Goal: Information Seeking & Learning: Learn about a topic

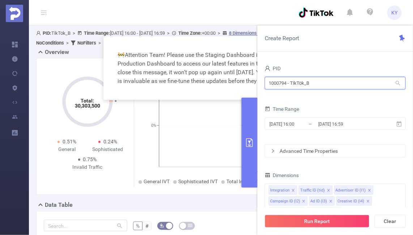
click at [315, 81] on input "1000794 - TikTok_B" at bounding box center [335, 83] width 141 height 13
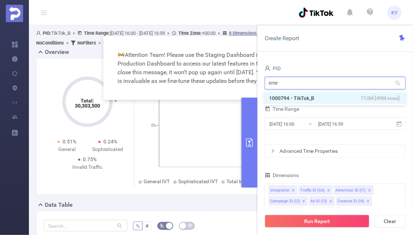
type input "emea"
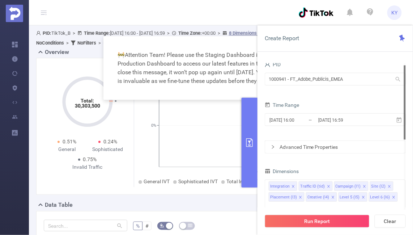
click at [332, 128] on div "2025-10-09 16:00 _ 2025-10-09 16:59" at bounding box center [335, 120] width 141 height 17
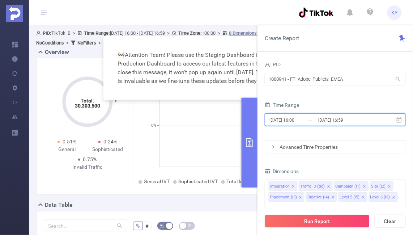
click at [331, 126] on span "2025-10-09 16:00 _ 2025-10-09 16:59" at bounding box center [335, 119] width 141 height 13
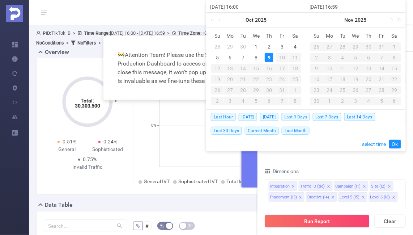
click at [302, 113] on span "Last 3 Days" at bounding box center [295, 117] width 29 height 8
type input "[DATE] 00:00"
type input "[DATE] 23:59"
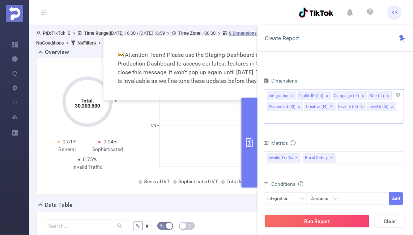
click at [401, 94] on div "Integration Traffic ID (tid) Campaign (l1) Site (l2) Placement (l3) Creative (l…" at bounding box center [333, 106] width 141 height 34
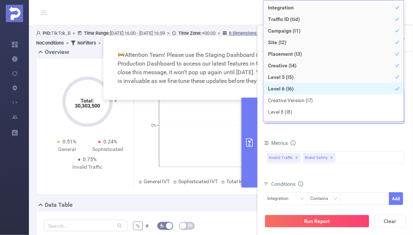
click at [399, 94] on li "Level 6 (l6)" at bounding box center [334, 89] width 140 height 12
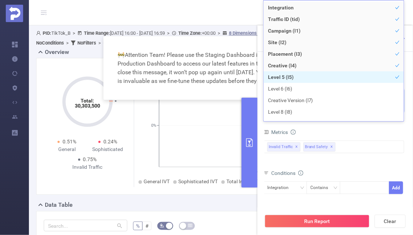
click at [392, 81] on li "Level 5 (l5)" at bounding box center [334, 77] width 140 height 12
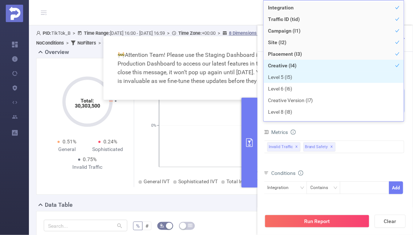
click at [386, 69] on li "Creative (l4)" at bounding box center [334, 66] width 140 height 12
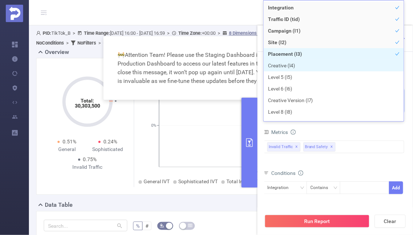
click at [380, 55] on li "Placement (l3)" at bounding box center [334, 54] width 140 height 12
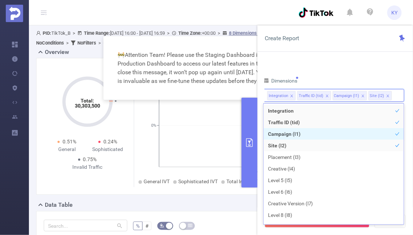
click at [307, 133] on li "Campaign (l1)" at bounding box center [334, 134] width 140 height 12
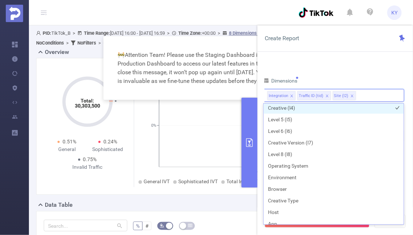
scroll to position [147, 0]
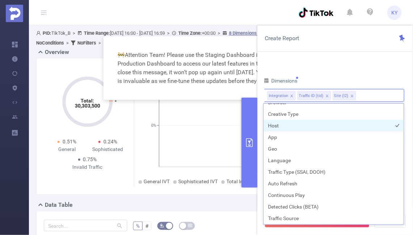
click at [322, 125] on li "Host" at bounding box center [334, 126] width 140 height 12
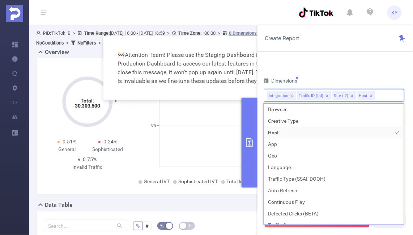
click at [348, 73] on div "PID 1000941 - FT_Adobe_Publicis_EMEA 1000941 - FT_Adobe_Publicis_EMEA Time Rang…" at bounding box center [333, 103] width 141 height 268
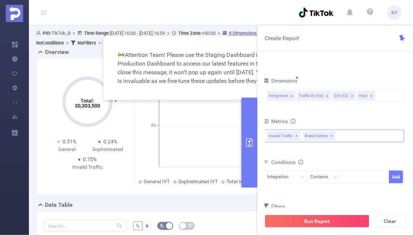
click at [331, 136] on span "✕" at bounding box center [332, 136] width 3 height 9
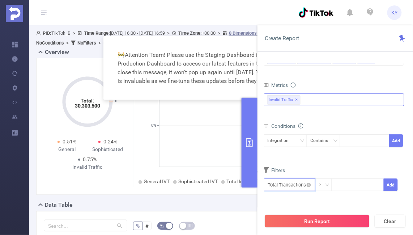
click at [289, 181] on input "text" at bounding box center [289, 184] width 52 height 13
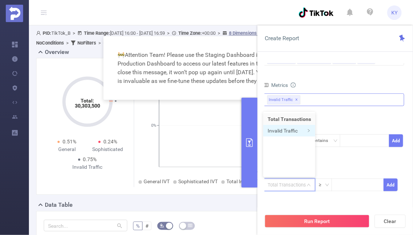
click at [298, 134] on li "Invalid Traffic" at bounding box center [289, 131] width 52 height 12
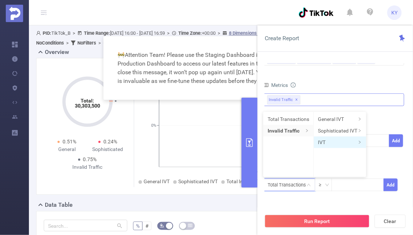
click at [331, 140] on li "IVT" at bounding box center [340, 142] width 52 height 12
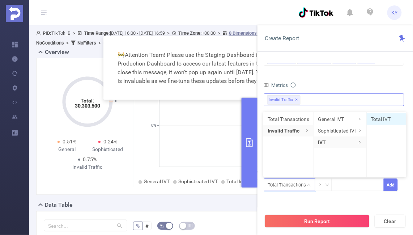
click at [382, 119] on li "Total IVT" at bounding box center [387, 119] width 40 height 12
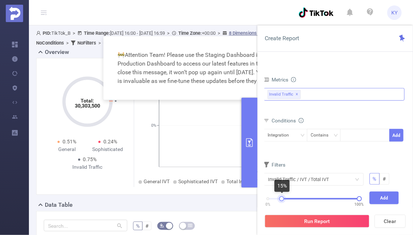
drag, startPoint x: 267, startPoint y: 199, endPoint x: 281, endPoint y: 198, distance: 13.4
click at [281, 198] on div at bounding box center [281, 198] width 5 height 5
click at [388, 196] on button "Add" at bounding box center [385, 197] width 30 height 13
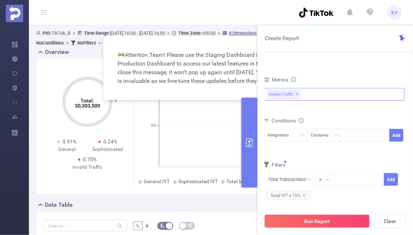
click at [352, 221] on button "Run Report" at bounding box center [317, 220] width 105 height 13
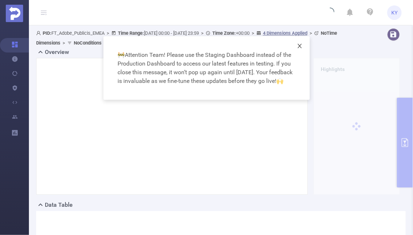
click at [297, 49] on span "Close" at bounding box center [300, 46] width 20 height 20
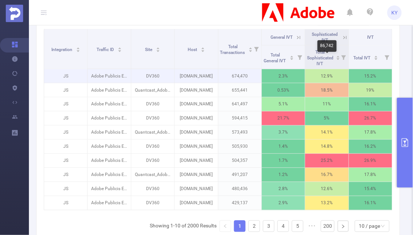
scroll to position [206, 0]
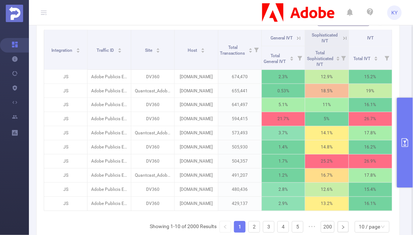
click at [345, 37] on icon at bounding box center [345, 38] width 7 height 7
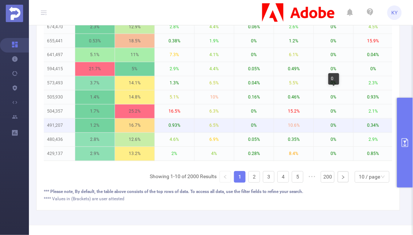
scroll to position [267, 0]
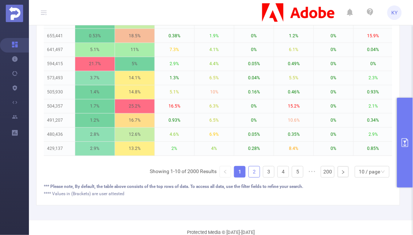
click at [254, 170] on link "2" at bounding box center [254, 171] width 11 height 11
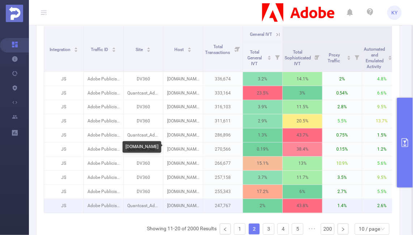
scroll to position [150, 0]
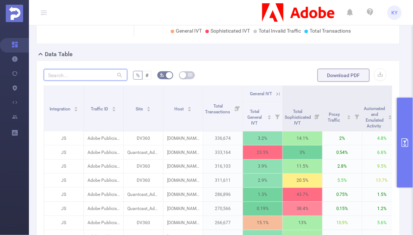
click at [90, 74] on input "text" at bounding box center [86, 75] width 84 height 12
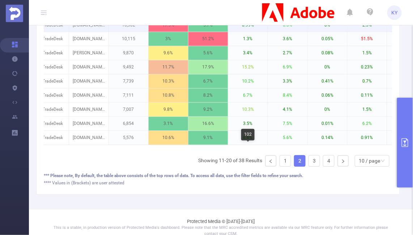
scroll to position [288, 0]
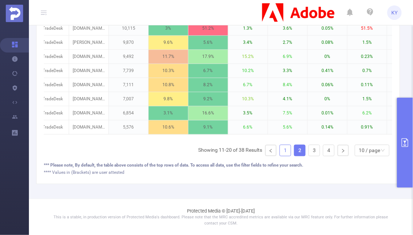
click at [284, 152] on link "1" at bounding box center [285, 150] width 11 height 11
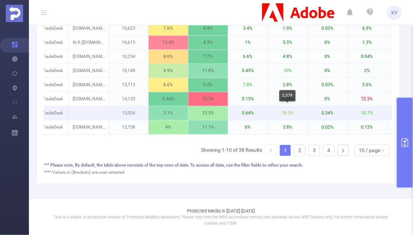
scroll to position [175, 0]
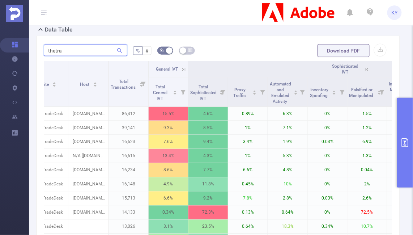
click at [91, 53] on input "thetra" at bounding box center [86, 50] width 84 height 12
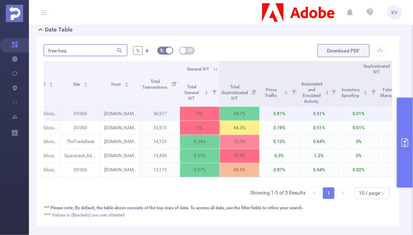
scroll to position [0, 182]
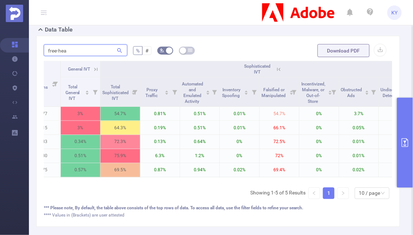
type input "free-hea"
click at [406, 140] on icon "primary" at bounding box center [405, 142] width 9 height 9
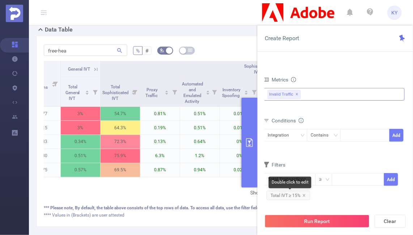
click at [289, 195] on span "Total IVT ≥ 15%" at bounding box center [289, 195] width 44 height 9
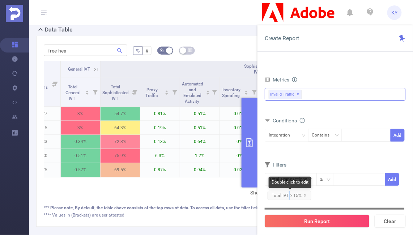
click at [289, 195] on span "Total IVT ≥ 15%" at bounding box center [290, 195] width 44 height 9
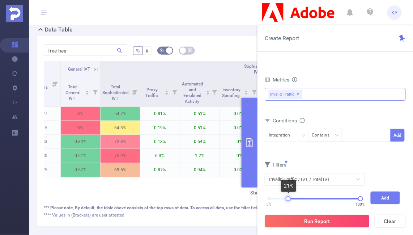
drag, startPoint x: 268, startPoint y: 198, endPoint x: 287, endPoint y: 199, distance: 18.8
click at [287, 199] on div at bounding box center [288, 198] width 5 height 5
click at [286, 199] on div at bounding box center [286, 198] width 5 height 5
click at [381, 198] on button "Add" at bounding box center [386, 197] width 30 height 13
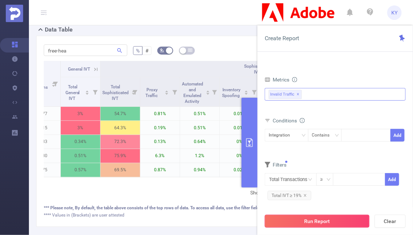
click at [348, 224] on button "Run Report" at bounding box center [317, 220] width 105 height 13
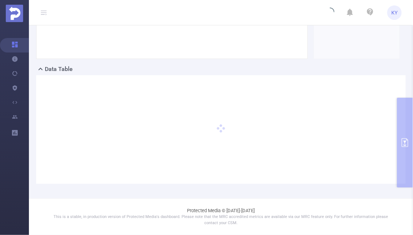
scroll to position [135, 0]
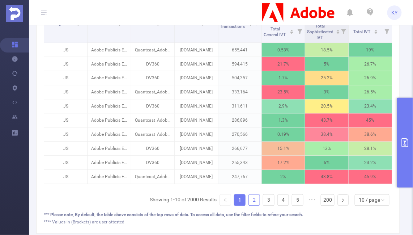
scroll to position [207, 0]
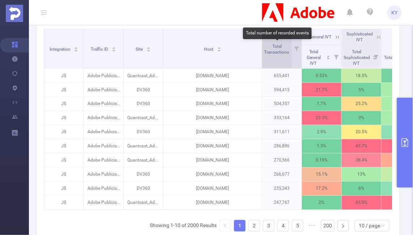
drag, startPoint x: 218, startPoint y: 49, endPoint x: 265, endPoint y: 51, distance: 47.8
click at [265, 45] on tr "Integration Traffic ID Site Host Total Transactions General IVT Sophisticated I…" at bounding box center [232, 37] width 377 height 16
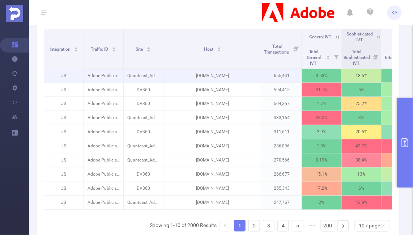
click at [240, 72] on p "xn--solitr-kostenlos-spielen-ubc.de" at bounding box center [212, 76] width 98 height 14
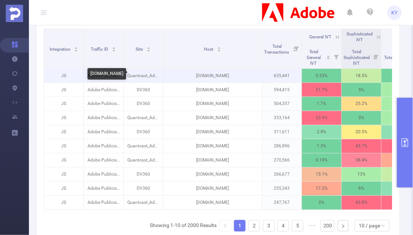
click at [240, 72] on p "xn--solitr-kostenlos-spielen-ubc.de" at bounding box center [212, 76] width 98 height 14
copy p "xn--solitr-kostenlos-spielen-ubc.de"
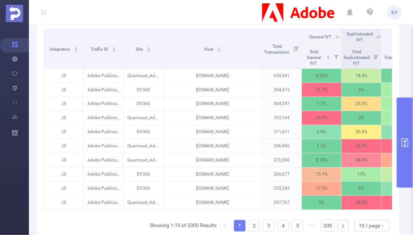
click at [379, 34] on icon at bounding box center [378, 37] width 7 height 7
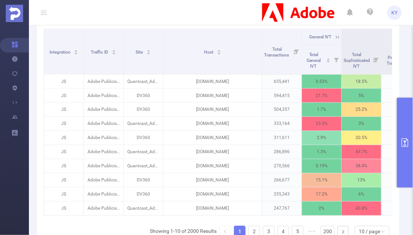
click at [335, 39] on icon at bounding box center [337, 37] width 7 height 7
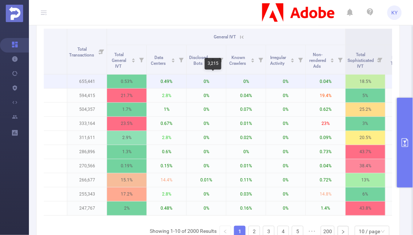
scroll to position [0, 208]
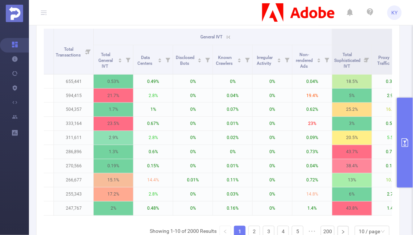
click at [224, 37] on icon at bounding box center [227, 36] width 9 height 7
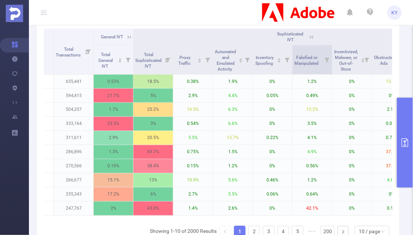
click at [327, 58] on icon at bounding box center [327, 60] width 5 height 5
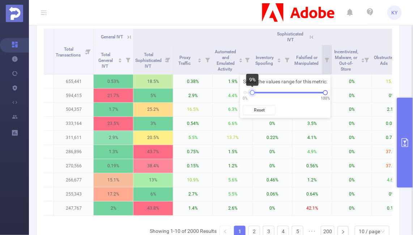
drag, startPoint x: 246, startPoint y: 92, endPoint x: 253, endPoint y: 92, distance: 7.2
click at [253, 92] on div at bounding box center [252, 92] width 5 height 5
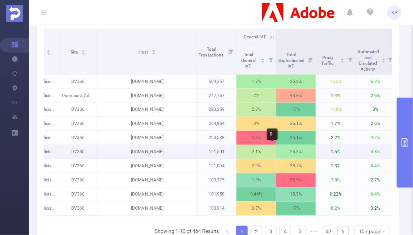
scroll to position [0, 60]
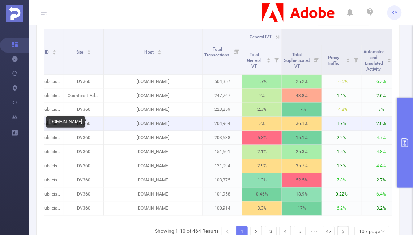
click at [166, 123] on p "lifeintheuktestweb.co.uk" at bounding box center [153, 124] width 98 height 14
copy p "lifeintheuktestweb.co.uk"
click at [178, 120] on p "lifeintheuktestweb.co.uk" at bounding box center [153, 124] width 98 height 14
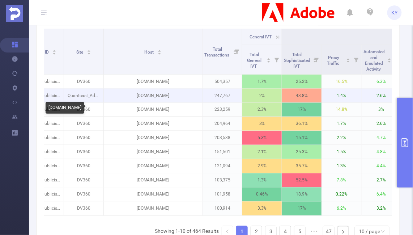
click at [160, 96] on p "evvelcevap.com" at bounding box center [153, 96] width 98 height 14
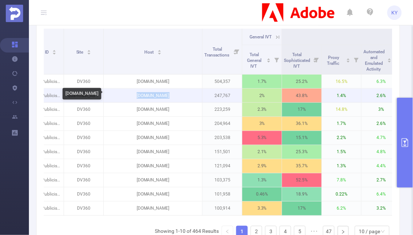
click at [160, 96] on p "evvelcevap.com" at bounding box center [153, 96] width 98 height 14
copy p "evvelcevap.com"
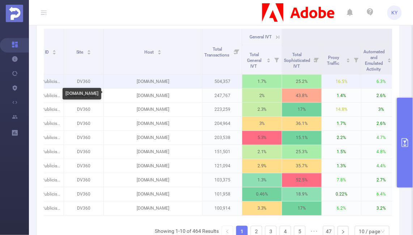
click at [160, 80] on p "gutefrage.net" at bounding box center [153, 82] width 98 height 14
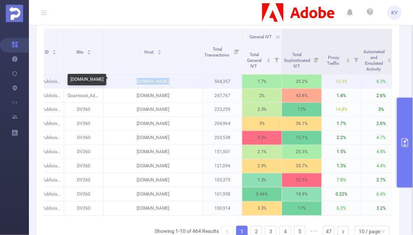
click at [160, 80] on p "gutefrage.net" at bounding box center [153, 82] width 98 height 14
copy p "gutefrage.net"
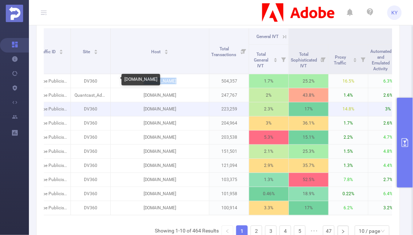
scroll to position [207, 0]
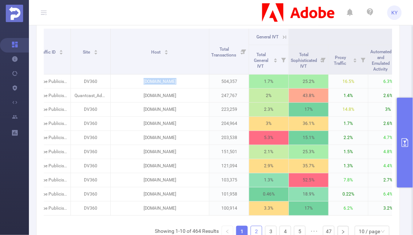
click at [256, 229] on link "2" at bounding box center [256, 231] width 11 height 11
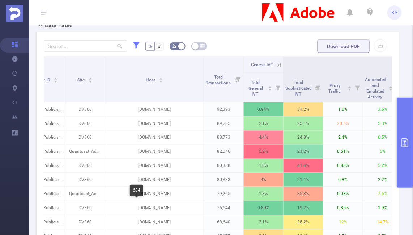
scroll to position [0, 0]
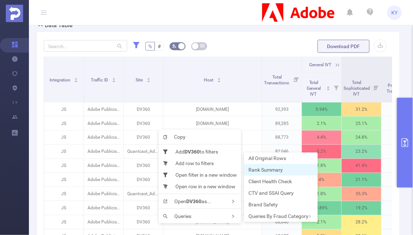
click at [290, 167] on li "Rank Summary" at bounding box center [281, 170] width 74 height 12
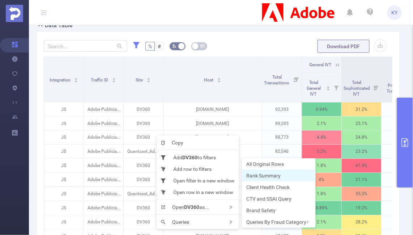
click at [269, 178] on span "Rank Summary" at bounding box center [263, 176] width 34 height 6
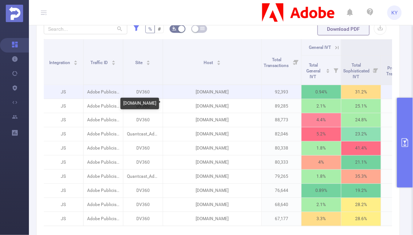
scroll to position [191, 0]
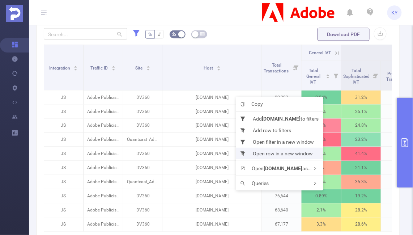
click at [268, 150] on li "Open row in a new window" at bounding box center [279, 154] width 87 height 12
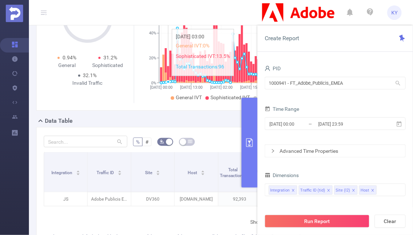
scroll to position [156, 0]
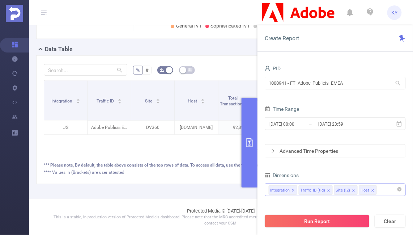
click at [380, 188] on div "Integration Traffic ID (tid) Site (l2) Host" at bounding box center [335, 190] width 133 height 12
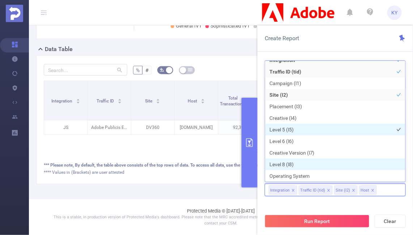
scroll to position [43, 0]
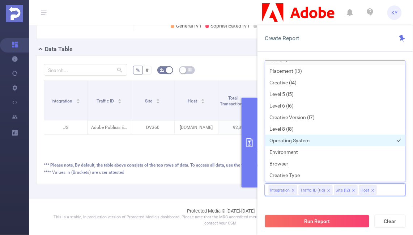
click at [348, 140] on li "Operating System" at bounding box center [335, 141] width 140 height 12
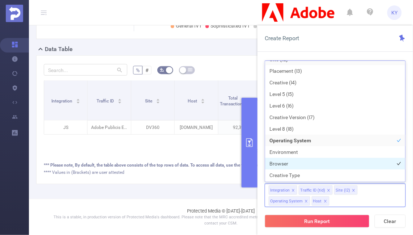
click at [342, 160] on li "Browser" at bounding box center [335, 164] width 140 height 12
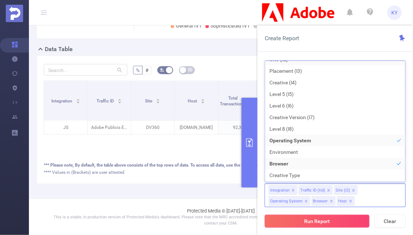
click at [329, 222] on button "Run Report" at bounding box center [317, 220] width 105 height 13
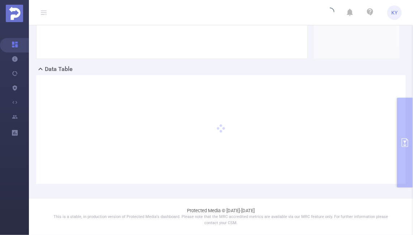
scroll to position [135, 0]
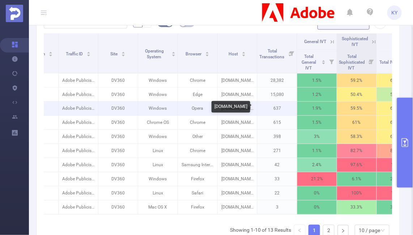
scroll to position [0, 51]
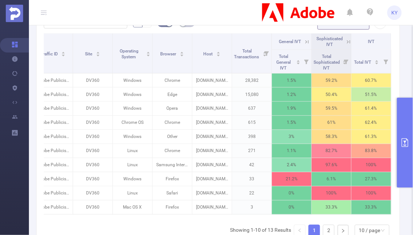
click at [348, 41] on icon at bounding box center [348, 42] width 7 height 7
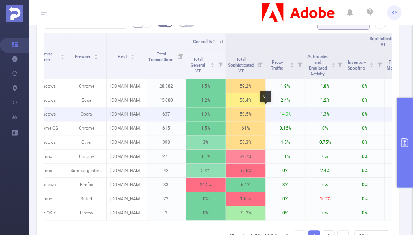
scroll to position [0, 63]
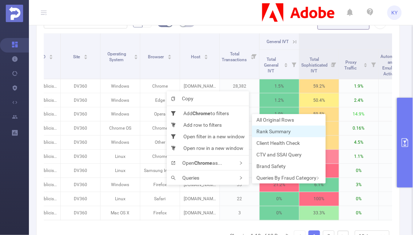
click at [272, 132] on span "Rank Summary" at bounding box center [273, 131] width 34 height 6
